Goal: Browse casually

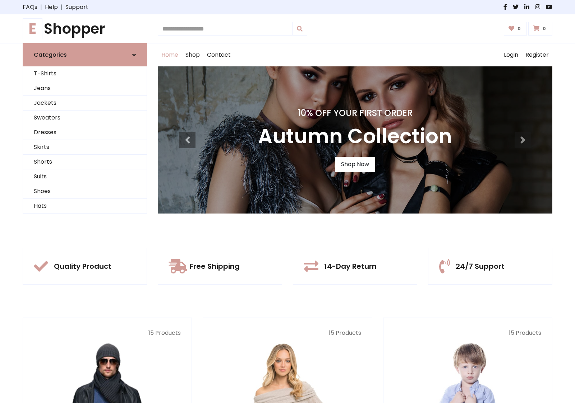
click at [287, 202] on div "10% Off Your First Order Autumn Collection Shop Now" at bounding box center [355, 139] width 394 height 147
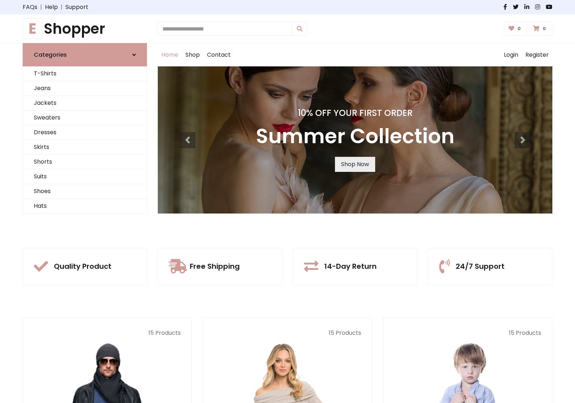
click at [355, 164] on link "Shop Now" at bounding box center [355, 164] width 40 height 15
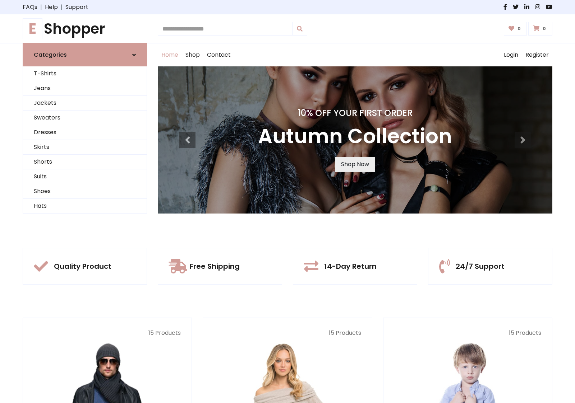
click at [355, 164] on link "Shop Now" at bounding box center [355, 164] width 40 height 15
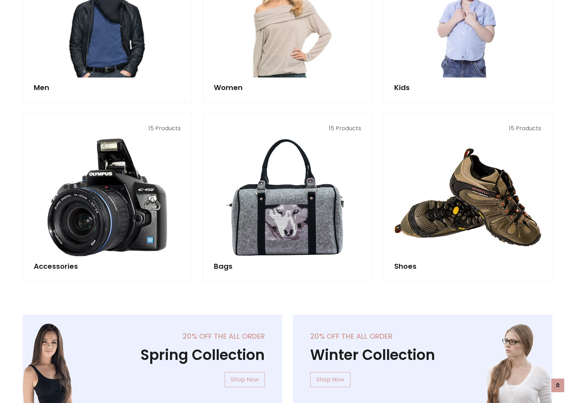
scroll to position [716, 0]
